Goal: Task Accomplishment & Management: Use online tool/utility

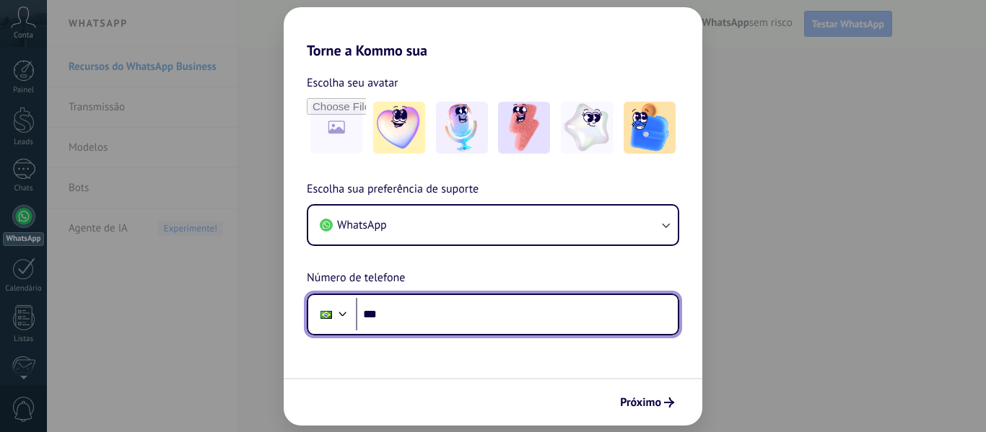
click at [444, 308] on input "***" at bounding box center [517, 314] width 322 height 33
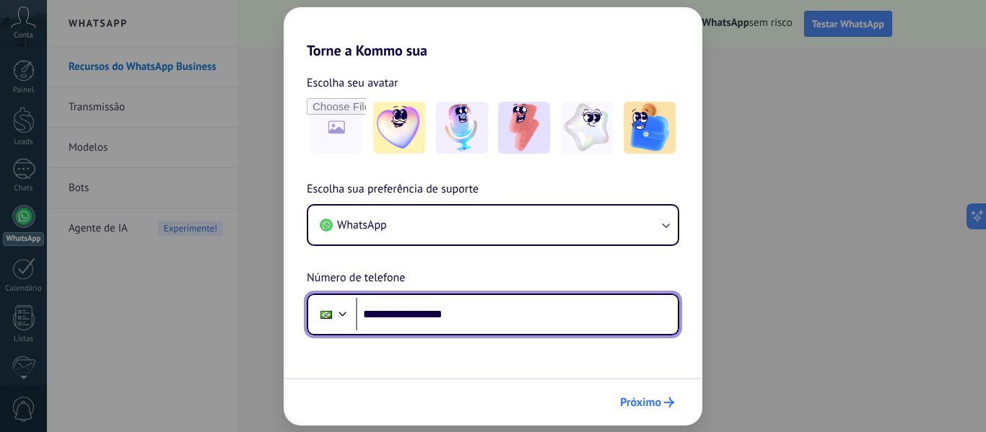
type input "**********"
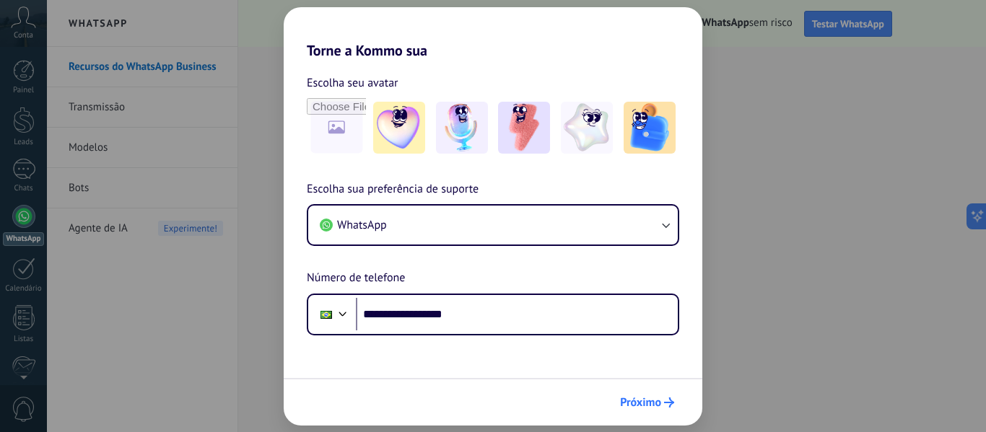
click at [653, 405] on span "Próximo" at bounding box center [640, 403] width 41 height 10
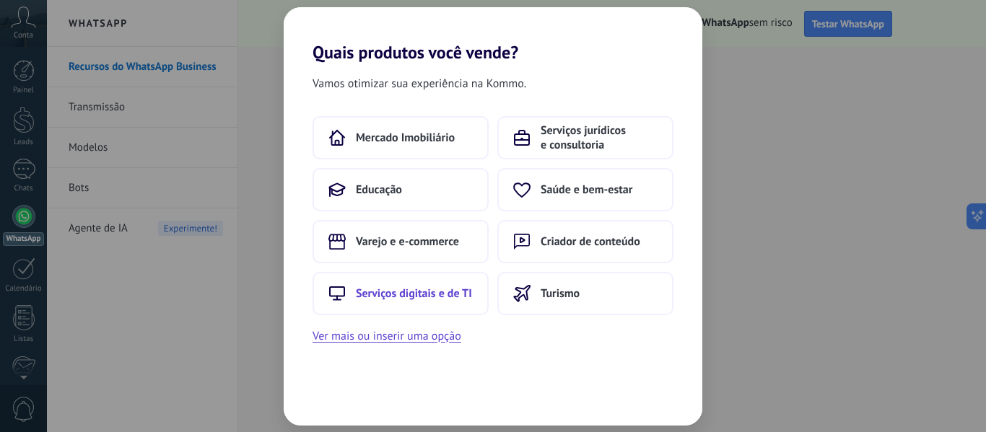
click at [448, 298] on span "Serviços digitais e de TI" at bounding box center [414, 294] width 116 height 14
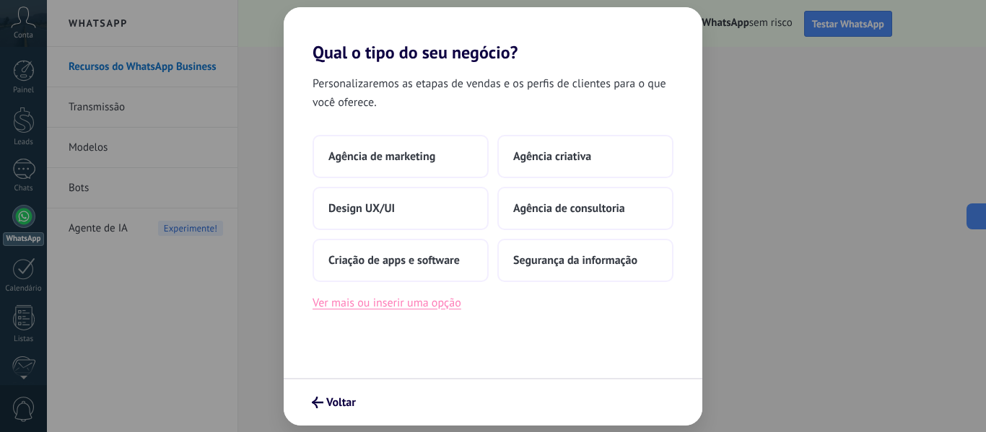
click at [448, 311] on button "Ver mais ou inserir uma opção" at bounding box center [387, 303] width 149 height 19
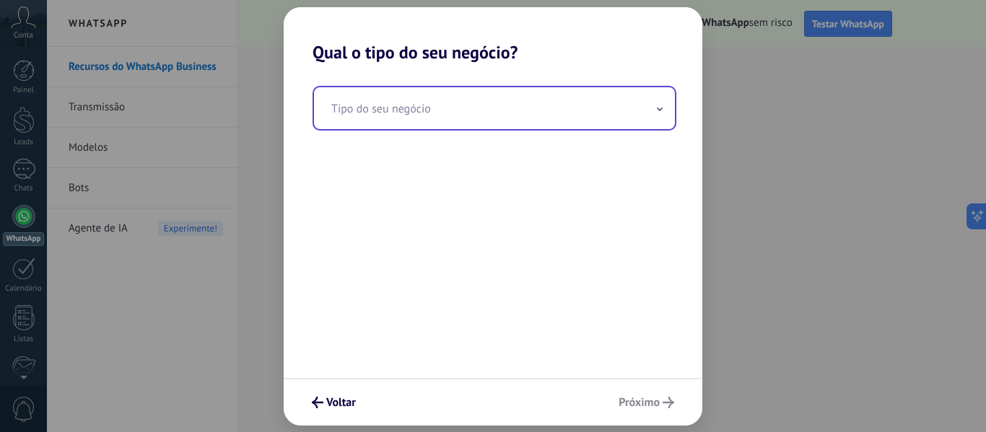
click at [457, 118] on input "text" at bounding box center [494, 108] width 361 height 42
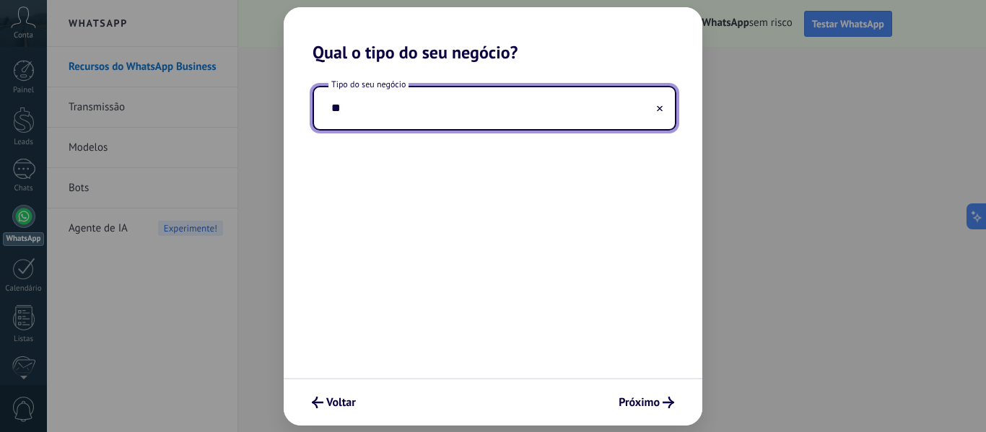
type input "*"
type input "**********"
click at [644, 411] on button "Próximo" at bounding box center [646, 403] width 69 height 25
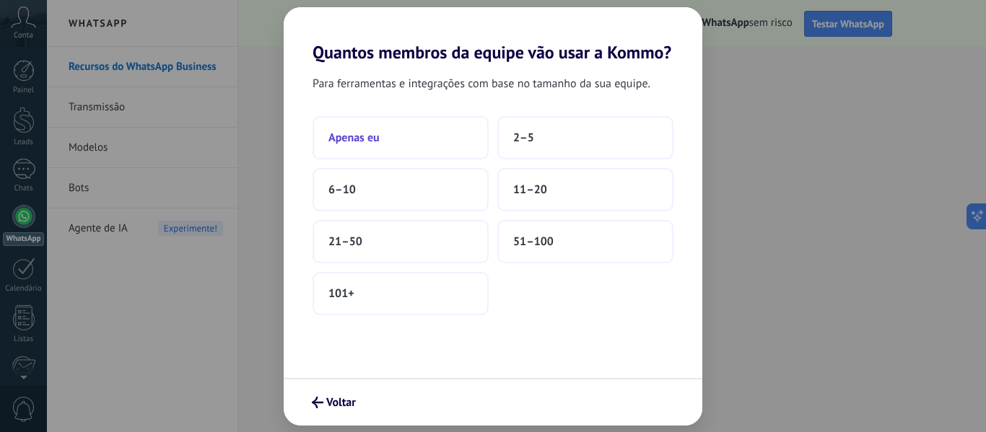
click at [411, 153] on button "Apenas eu" at bounding box center [401, 137] width 176 height 43
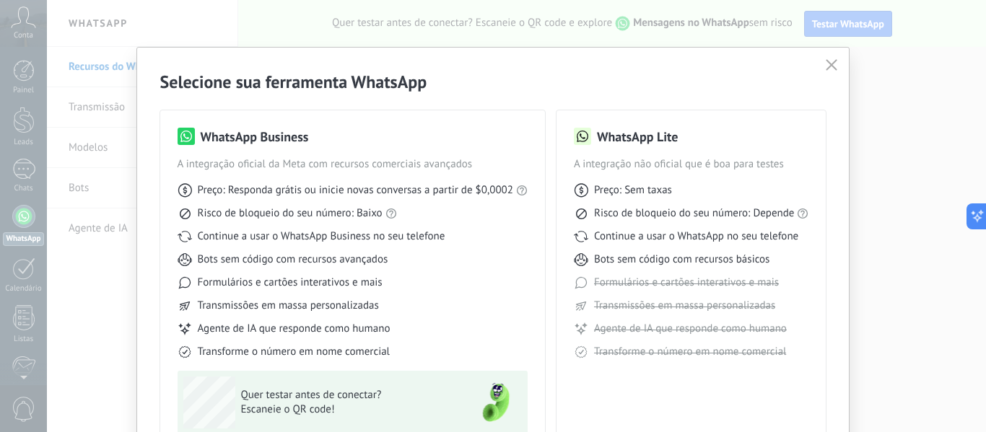
click at [831, 71] on span "button" at bounding box center [832, 65] width 12 height 13
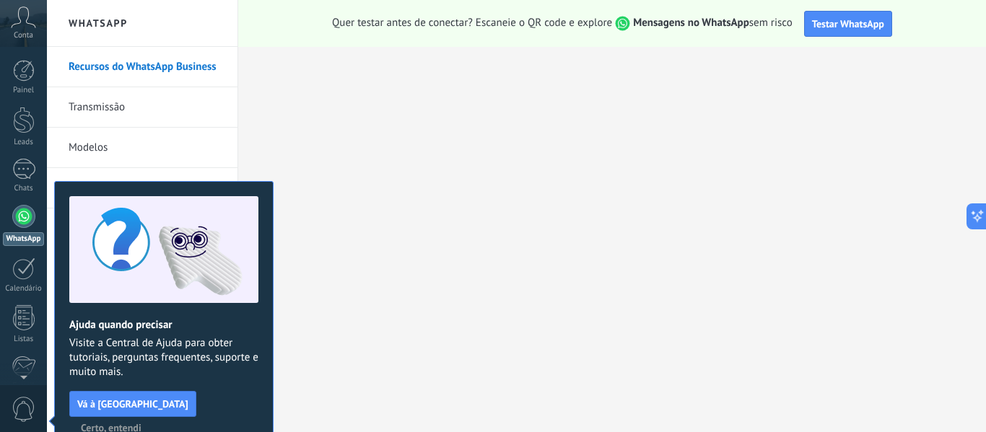
click at [141, 423] on span "Certo, entendi" at bounding box center [111, 428] width 61 height 10
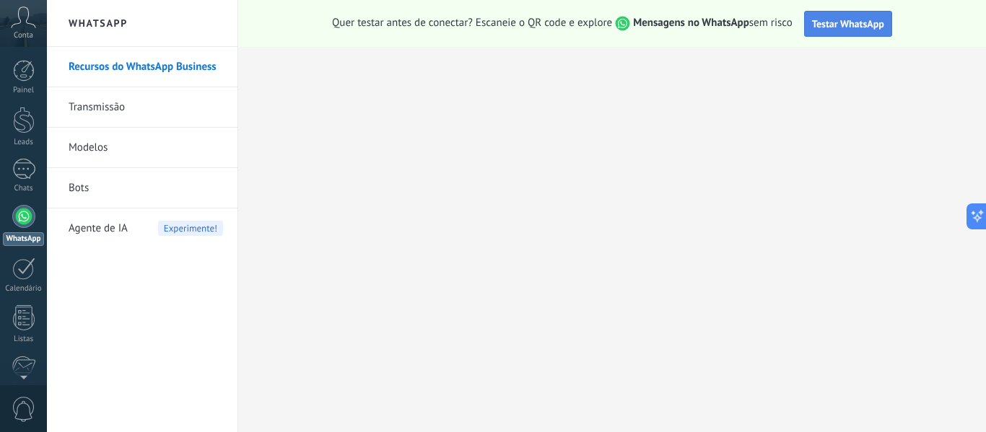
click at [840, 32] on button "Testar WhatsApp" at bounding box center [848, 24] width 88 height 26
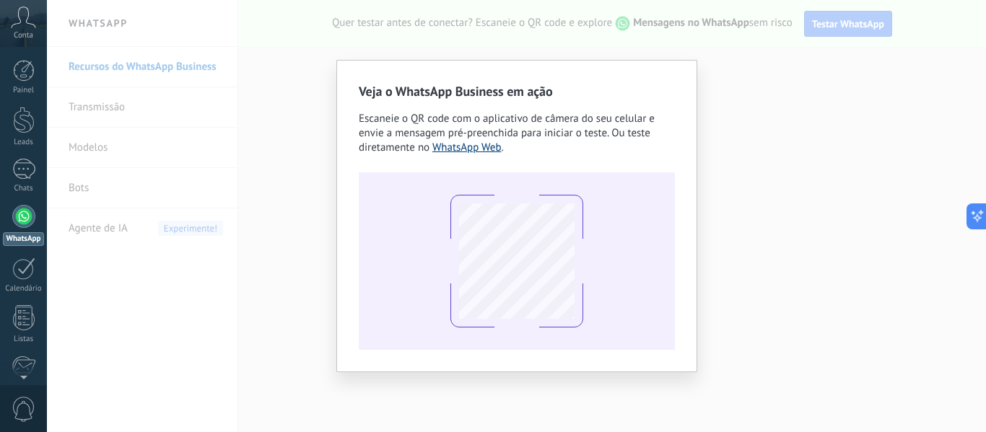
click at [462, 145] on link "WhatsApp Web" at bounding box center [466, 148] width 69 height 14
click at [784, 196] on div "Veja o WhatsApp Business em ação Escaneie o QR code com o aplicativo de câmera …" at bounding box center [516, 216] width 939 height 432
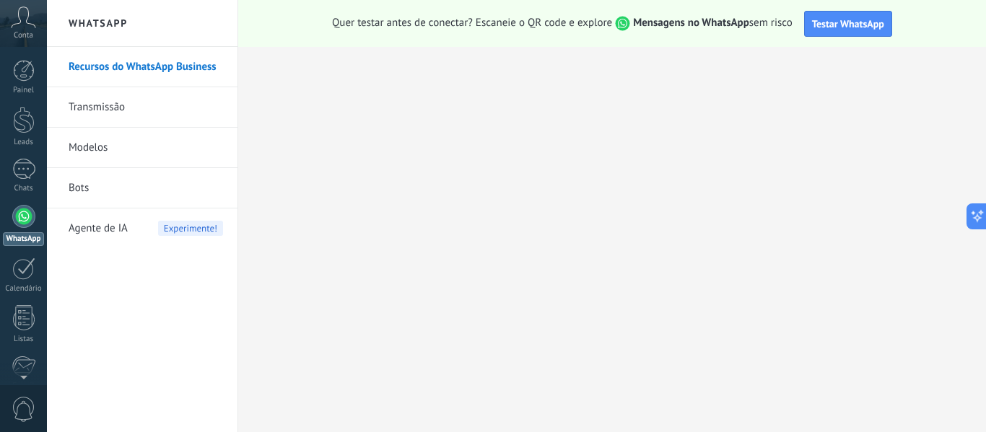
click at [159, 115] on link "Transmissão" at bounding box center [146, 107] width 154 height 40
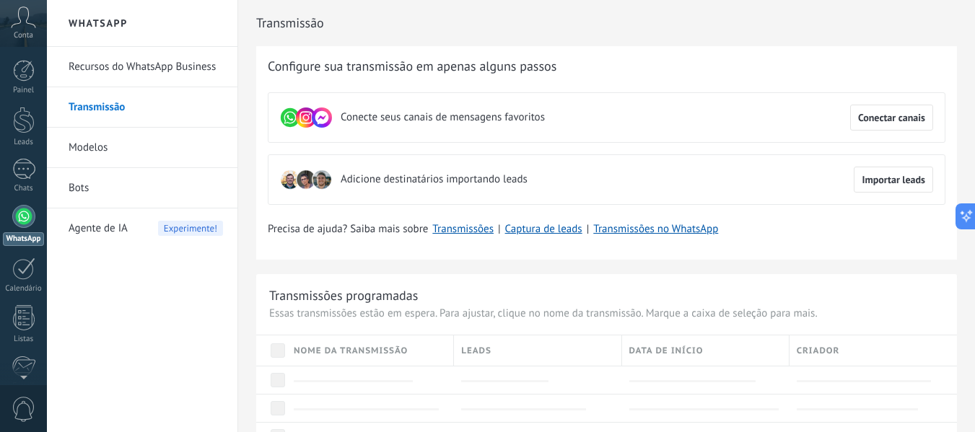
click at [412, 345] on div "Nome da transmissão" at bounding box center [370, 351] width 167 height 30
click at [889, 111] on button "Conectar canais" at bounding box center [891, 118] width 83 height 26
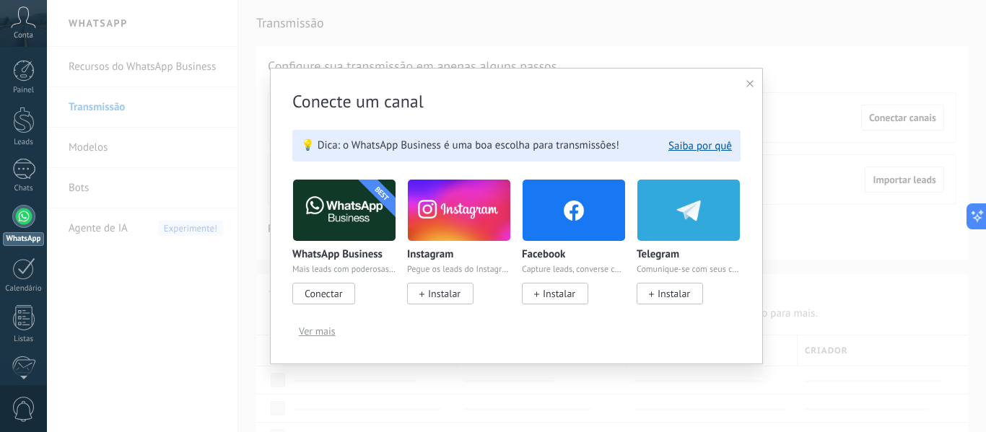
click at [321, 290] on span "Conectar" at bounding box center [324, 293] width 38 height 13
click at [320, 291] on span "Conectar" at bounding box center [324, 293] width 38 height 13
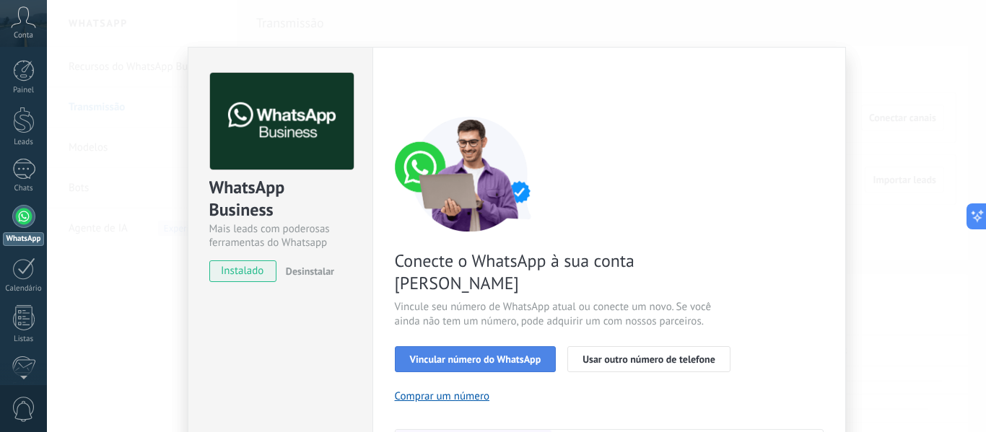
click at [451, 354] on span "Vincular número do WhatsApp" at bounding box center [475, 359] width 131 height 10
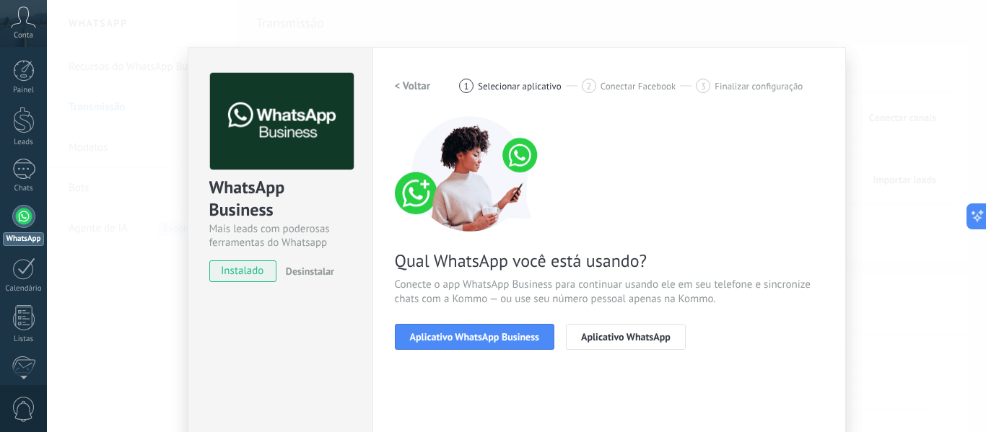
click at [451, 337] on span "Aplicativo WhatsApp Business" at bounding box center [474, 337] width 129 height 10
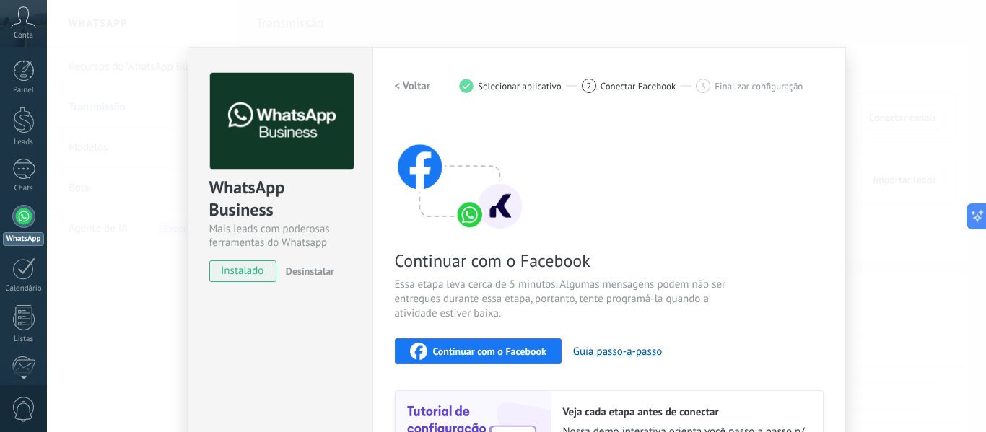
click at [254, 277] on span "instalado" at bounding box center [243, 272] width 66 height 22
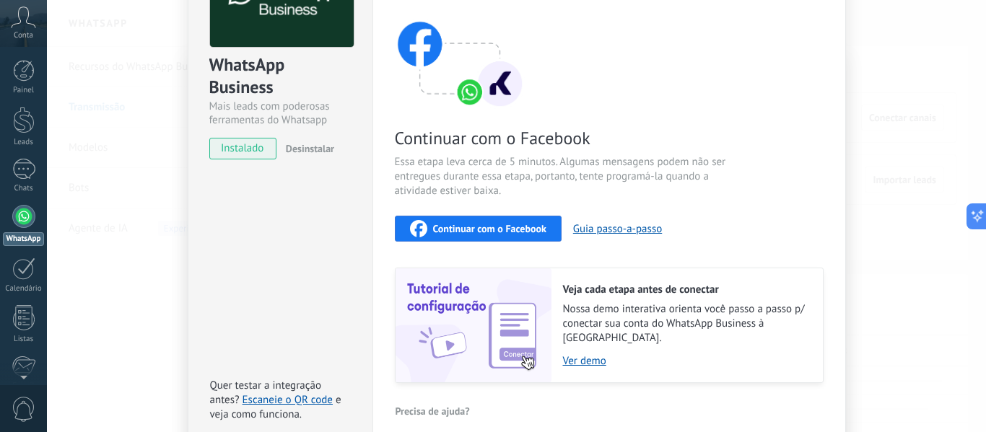
scroll to position [181, 0]
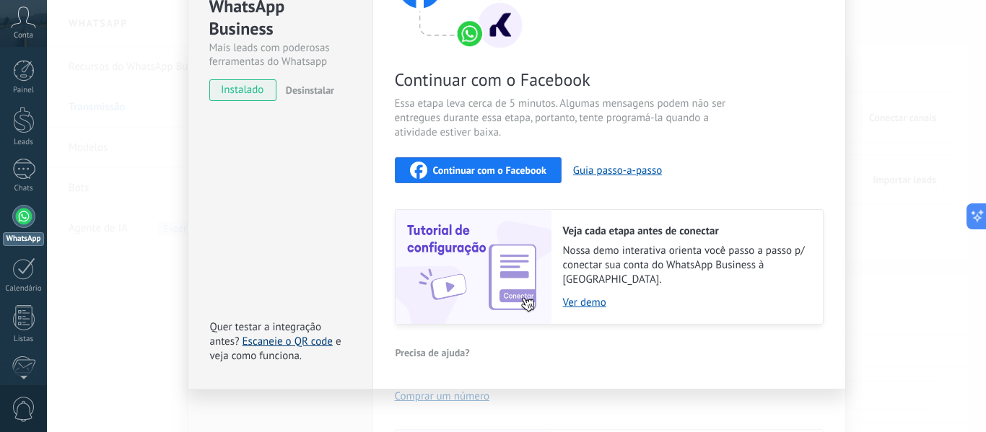
click at [277, 335] on link "Escaneie o QR code" at bounding box center [288, 342] width 90 height 14
